Goal: Find specific page/section: Locate a particular part of the current website

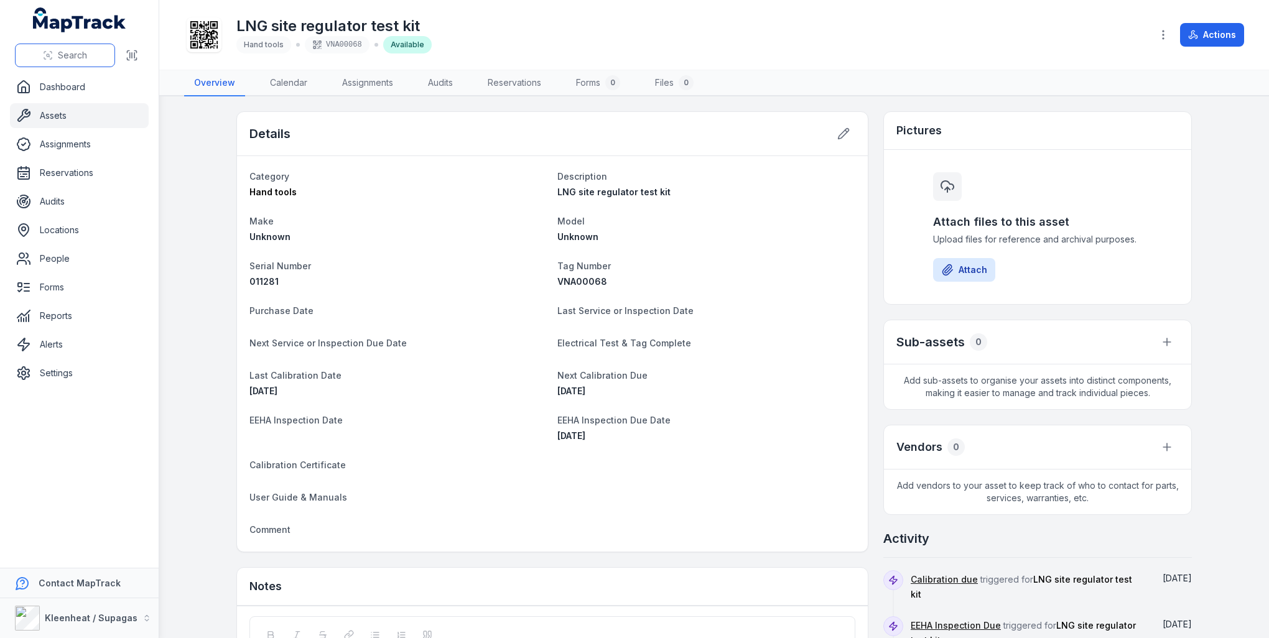
click at [72, 52] on span "Search" at bounding box center [72, 55] width 29 height 12
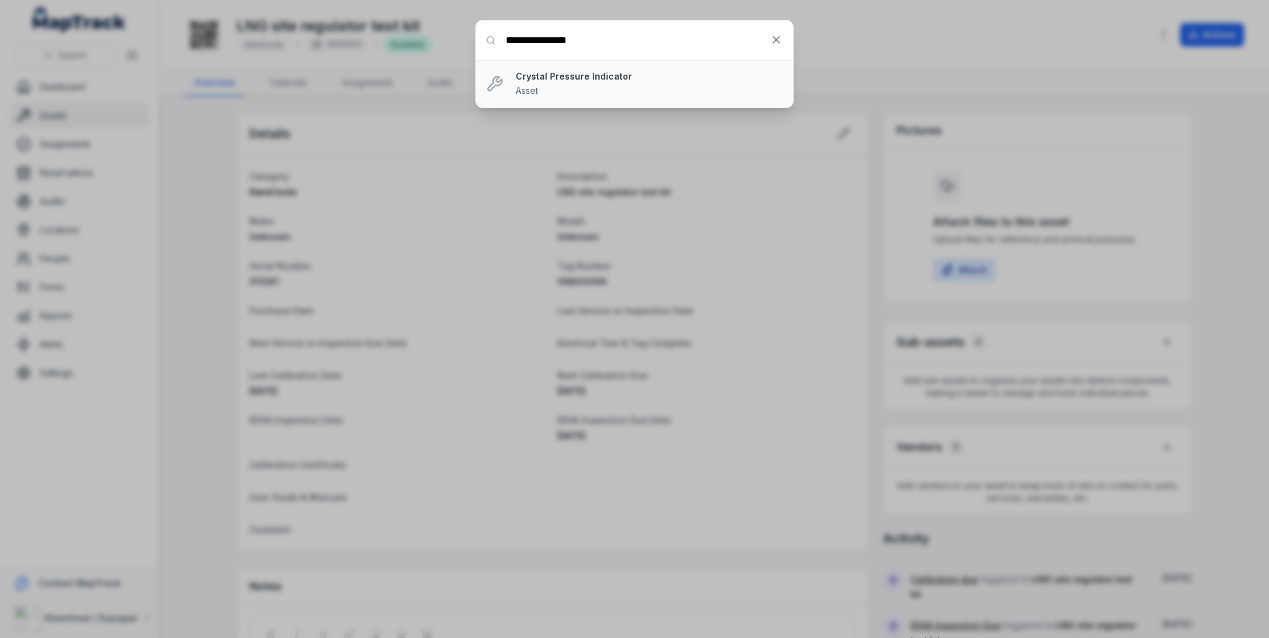
type input "**********"
click at [574, 83] on div "Crystal Pressure Indicator Asset" at bounding box center [650, 83] width 268 height 27
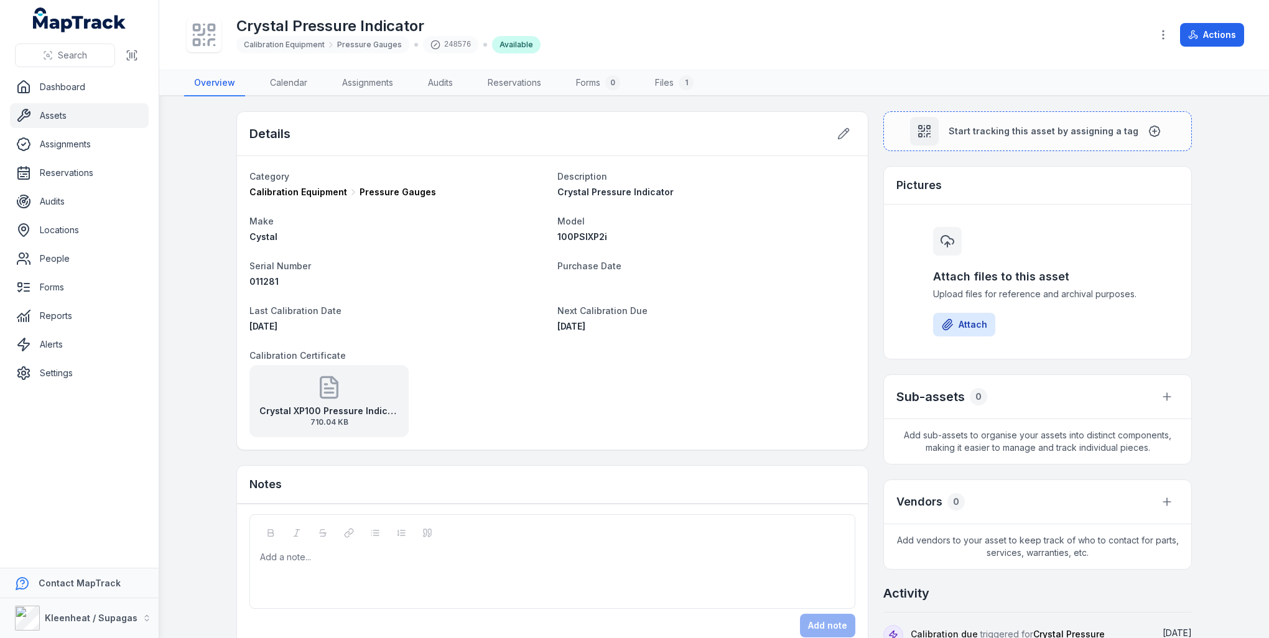
click at [333, 390] on icon at bounding box center [329, 387] width 17 height 21
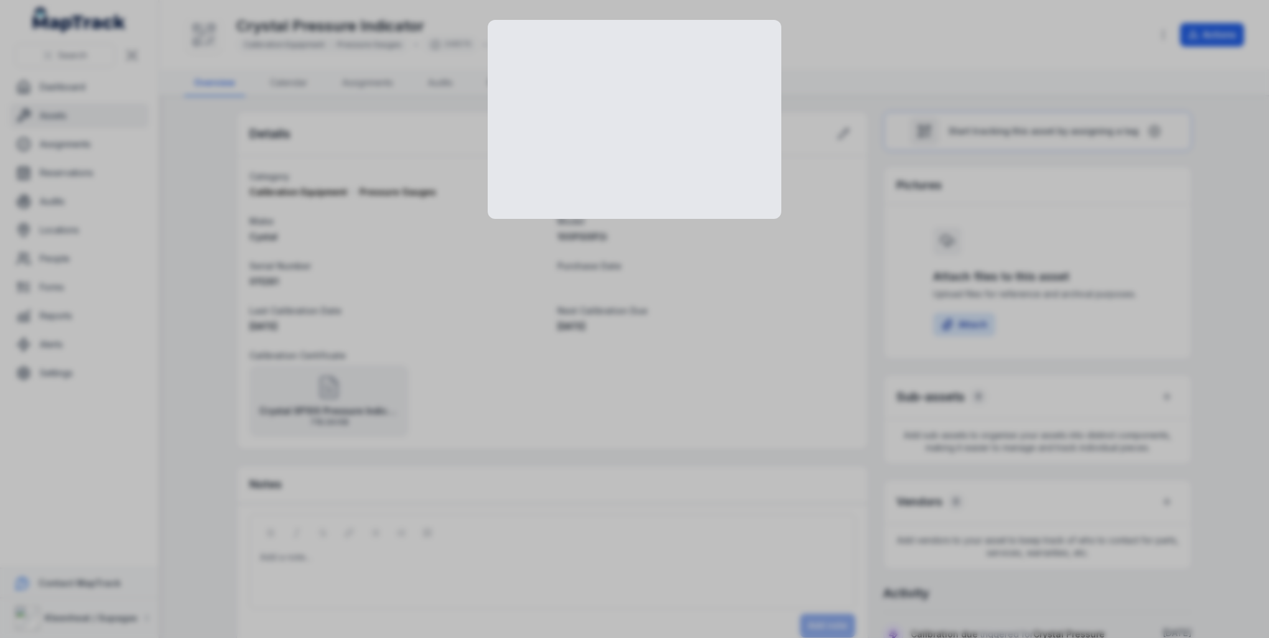
click at [333, 390] on div at bounding box center [634, 319] width 1269 height 638
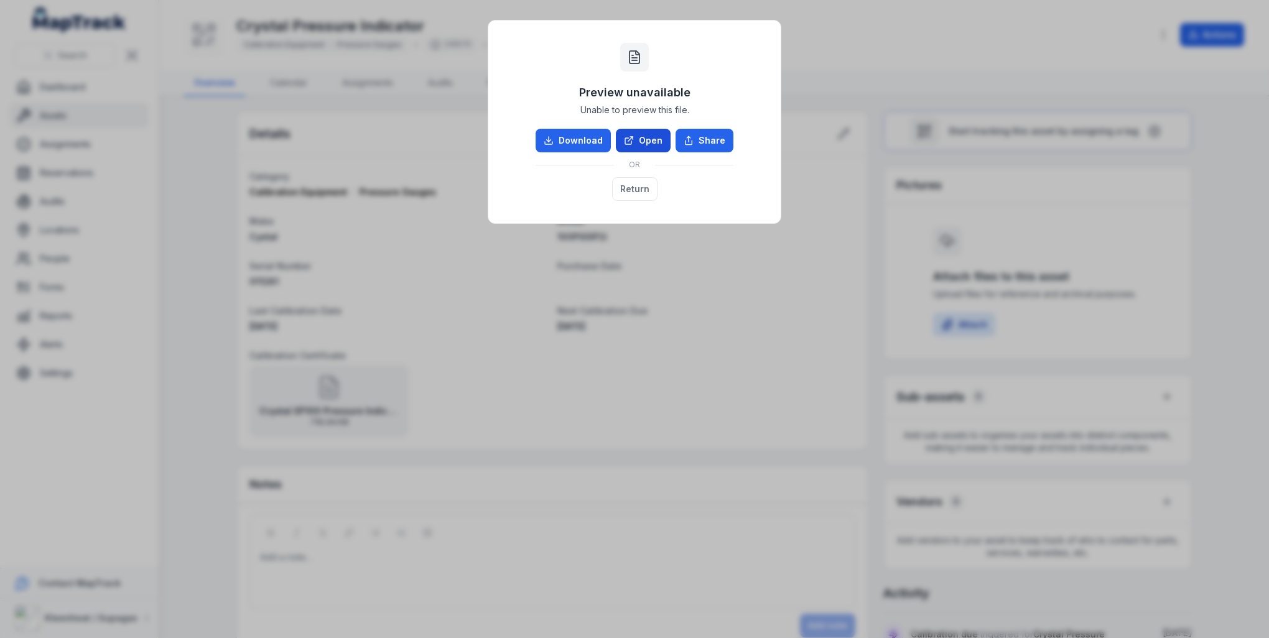
click at [647, 141] on link "Open" at bounding box center [643, 141] width 55 height 24
click at [638, 187] on button "Return" at bounding box center [634, 189] width 45 height 24
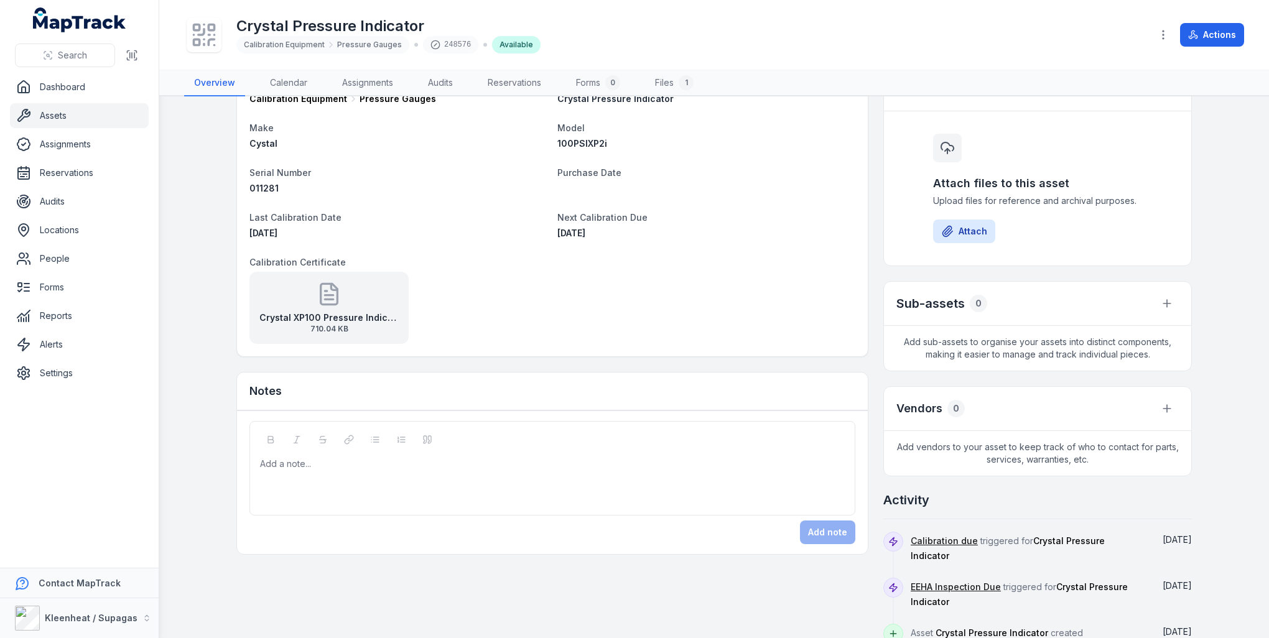
scroll to position [95, 0]
click at [329, 300] on icon at bounding box center [329, 292] width 25 height 25
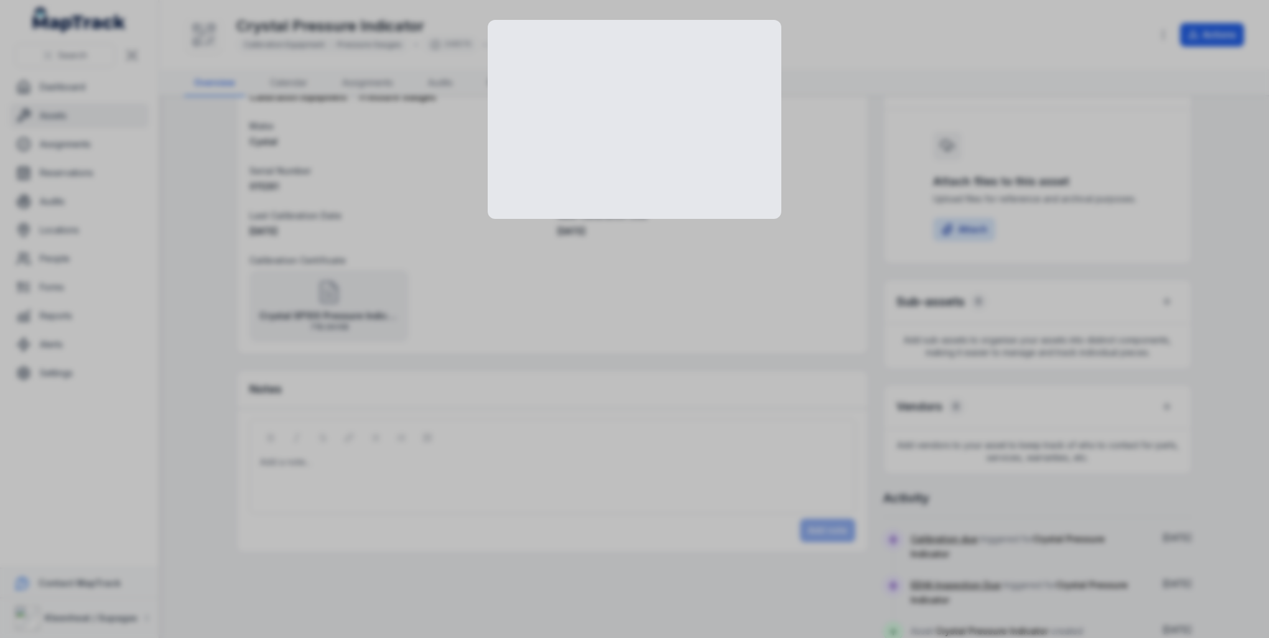
click at [329, 300] on div at bounding box center [634, 319] width 1269 height 638
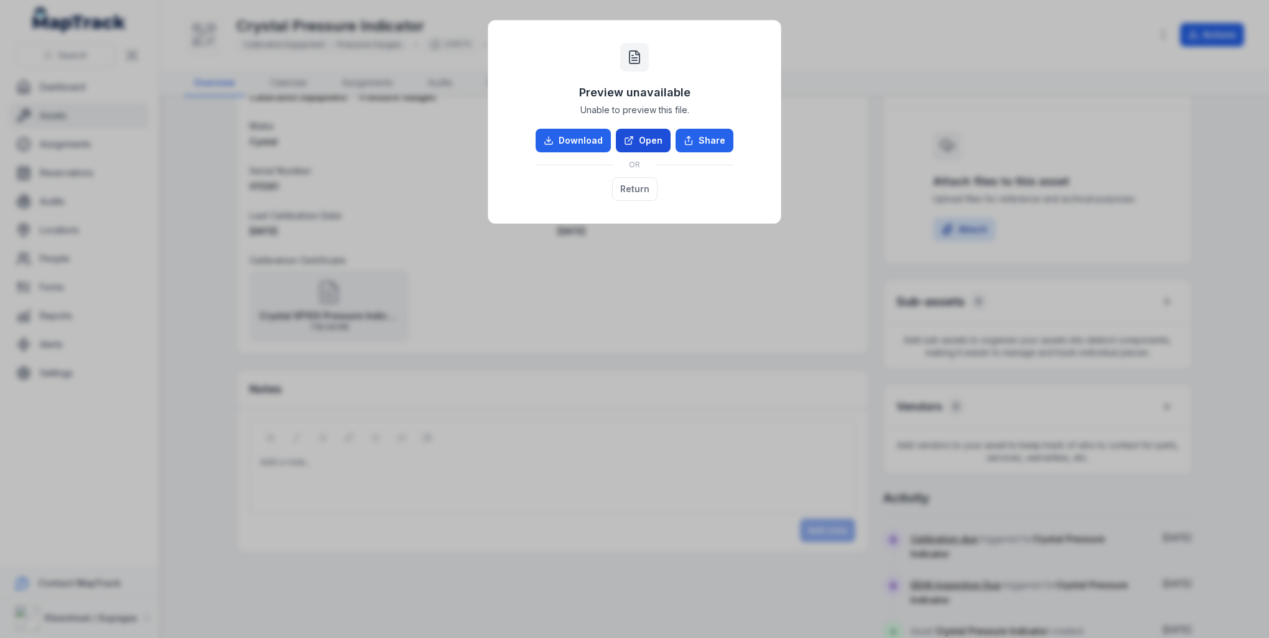
click at [645, 139] on link "Open" at bounding box center [643, 141] width 55 height 24
click at [640, 194] on button "Return" at bounding box center [634, 189] width 45 height 24
